Goal: Task Accomplishment & Management: Manage account settings

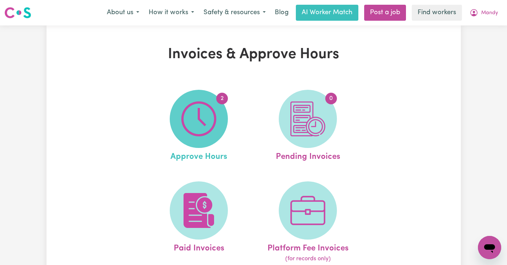
click at [194, 119] on img at bounding box center [199, 118] width 35 height 35
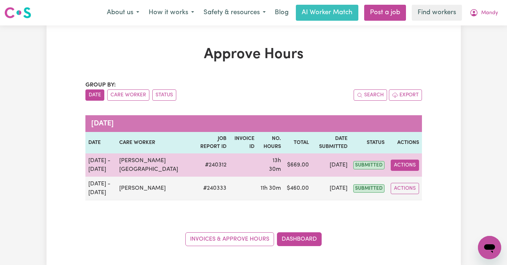
click at [414, 164] on button "Actions" at bounding box center [405, 165] width 28 height 11
click at [412, 175] on link "View Job Report" at bounding box center [422, 182] width 62 height 15
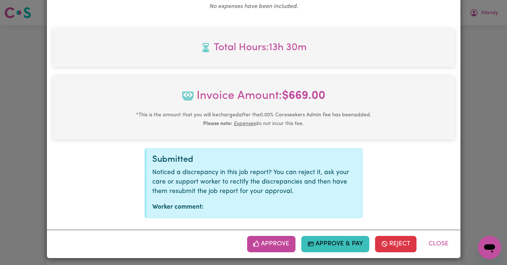
scroll to position [562, 0]
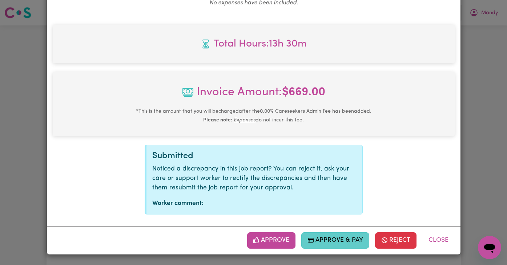
click at [344, 241] on button "Approve & Pay" at bounding box center [336, 240] width 68 height 16
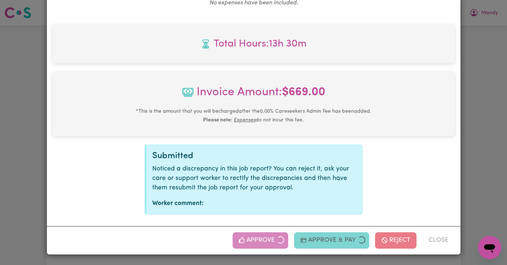
select select "card_1QTFvoB2z0xKyepBsUonAmz5"
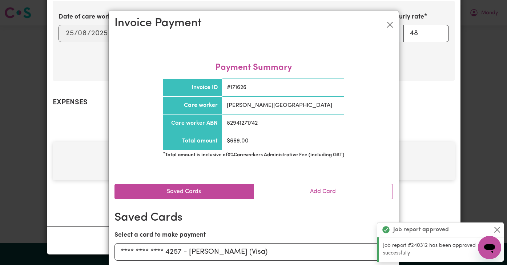
scroll to position [45, 0]
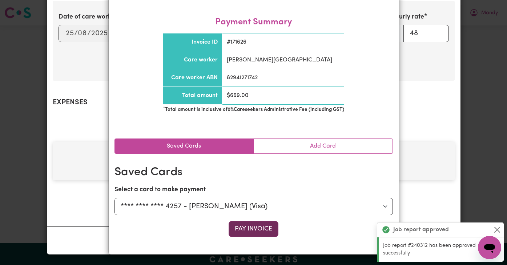
click at [266, 230] on button "Pay Invoice" at bounding box center [254, 229] width 50 height 16
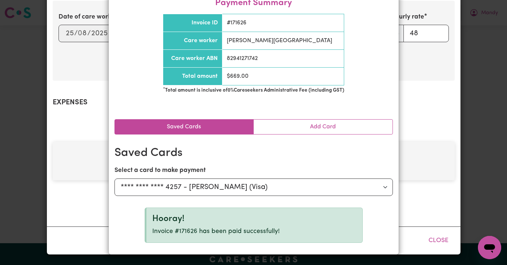
scroll to position [0, 0]
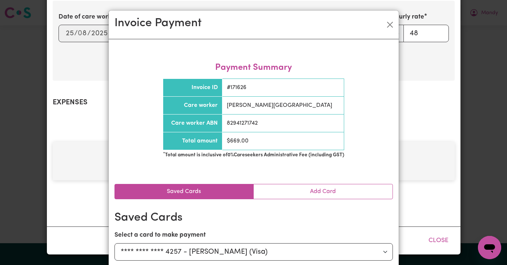
click at [395, 29] on div "Invoice Payment" at bounding box center [254, 25] width 290 height 29
click at [394, 27] on button "Close" at bounding box center [390, 25] width 12 height 12
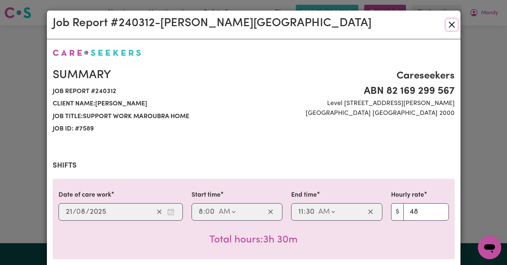
click at [448, 25] on button "Close" at bounding box center [452, 25] width 12 height 12
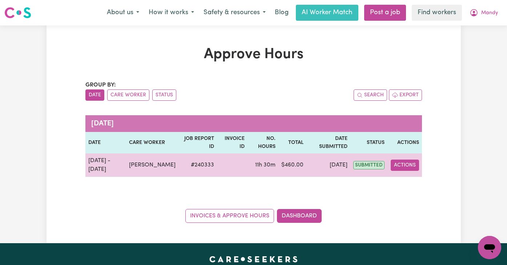
click at [403, 166] on button "Actions" at bounding box center [405, 165] width 28 height 11
click at [406, 186] on link "View Job Report" at bounding box center [422, 182] width 62 height 15
select select "pm"
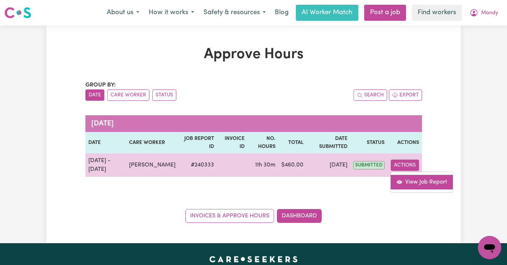
select select "pm"
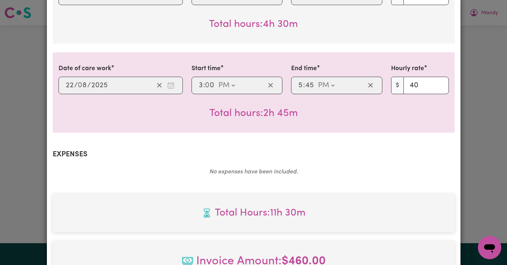
scroll to position [473, 0]
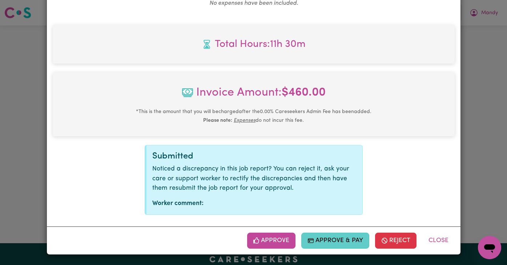
click at [351, 243] on button "Approve & Pay" at bounding box center [336, 241] width 68 height 16
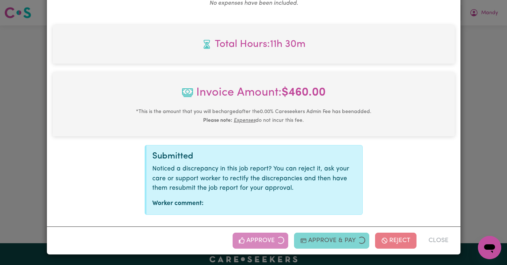
select select "card_1QTFvoB2z0xKyepBsUonAmz5"
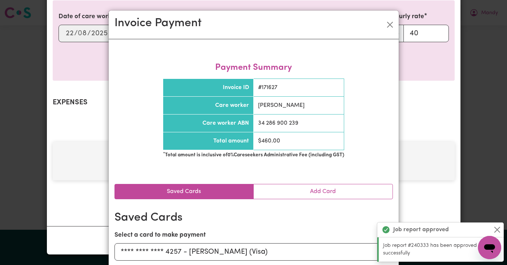
scroll to position [45, 0]
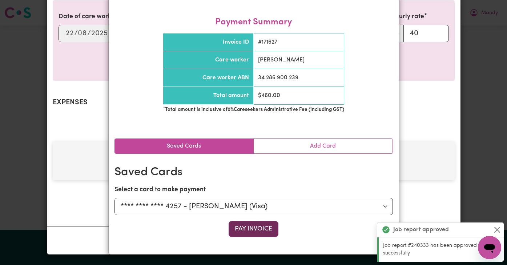
click at [246, 226] on button "Pay Invoice" at bounding box center [254, 229] width 50 height 16
